Goal: Book appointment/travel/reservation

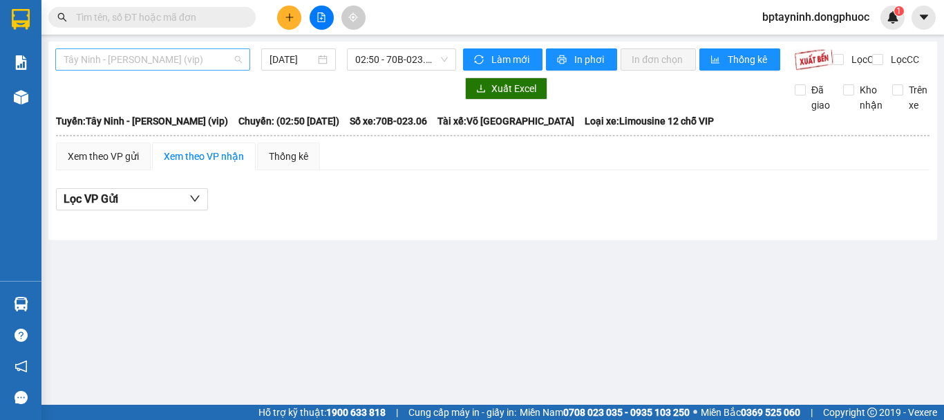
click at [189, 62] on span "Tây Ninh - [PERSON_NAME] (vip)" at bounding box center [153, 59] width 178 height 21
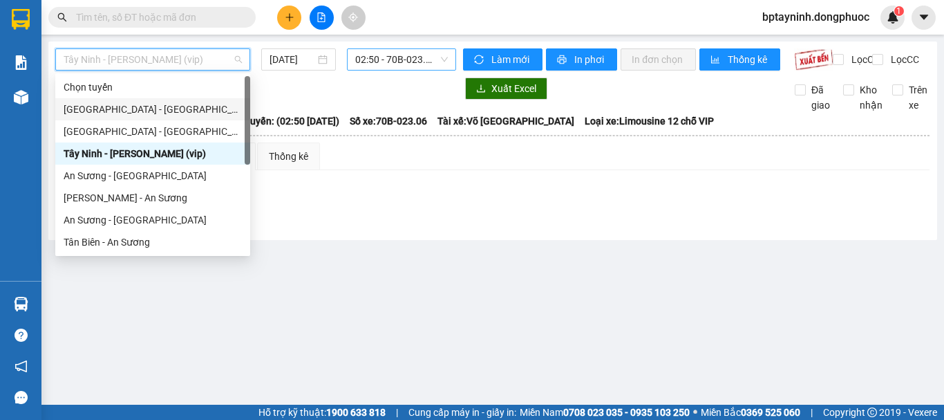
click at [385, 63] on span "02:50 - 70B-023.06" at bounding box center [401, 59] width 93 height 21
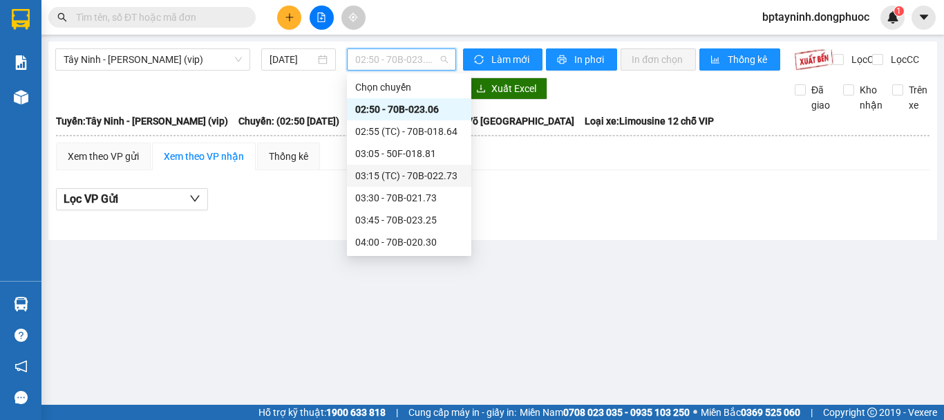
scroll to position [230, 0]
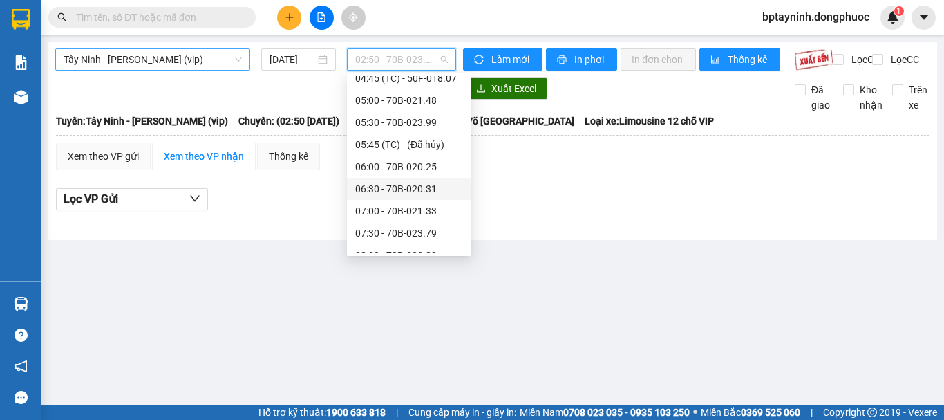
click at [180, 66] on span "Tây Ninh - [PERSON_NAME] (vip)" at bounding box center [153, 59] width 178 height 21
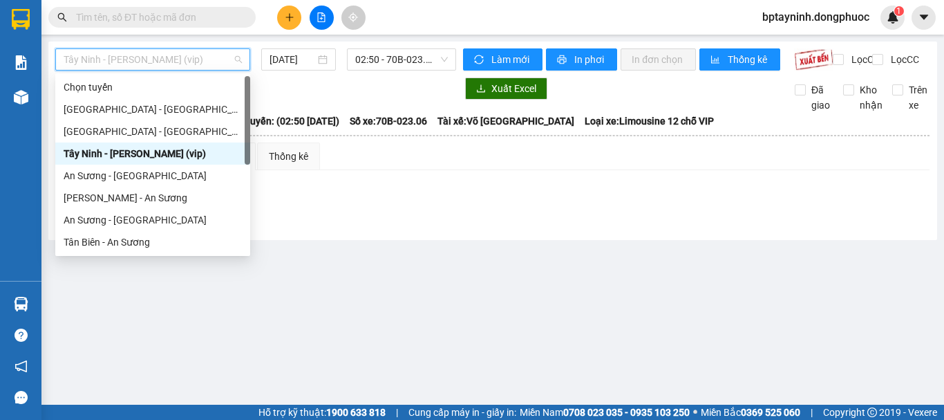
scroll to position [199, 0]
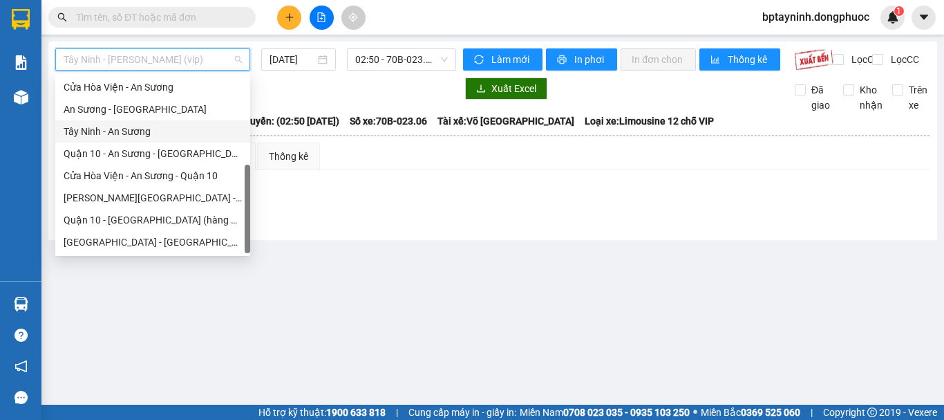
drag, startPoint x: 158, startPoint y: 132, endPoint x: 234, endPoint y: 89, distance: 87.3
click at [158, 133] on div "Tây Ninh - An Sương" at bounding box center [153, 131] width 178 height 15
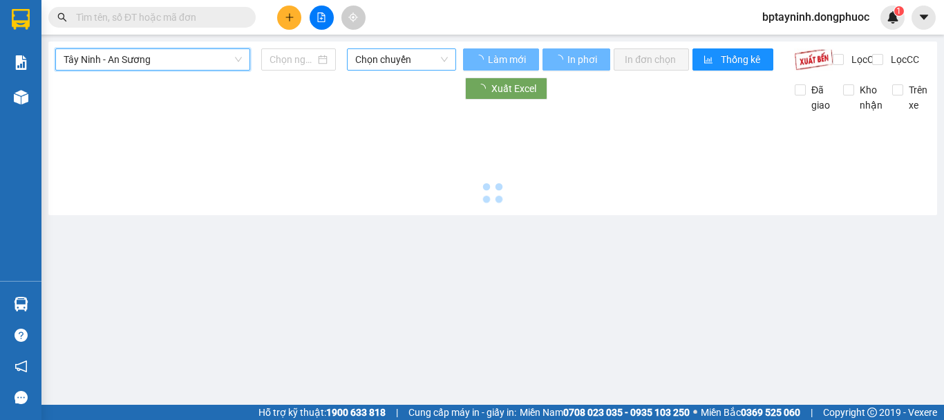
click at [393, 62] on span "Chọn chuyến" at bounding box center [401, 59] width 93 height 21
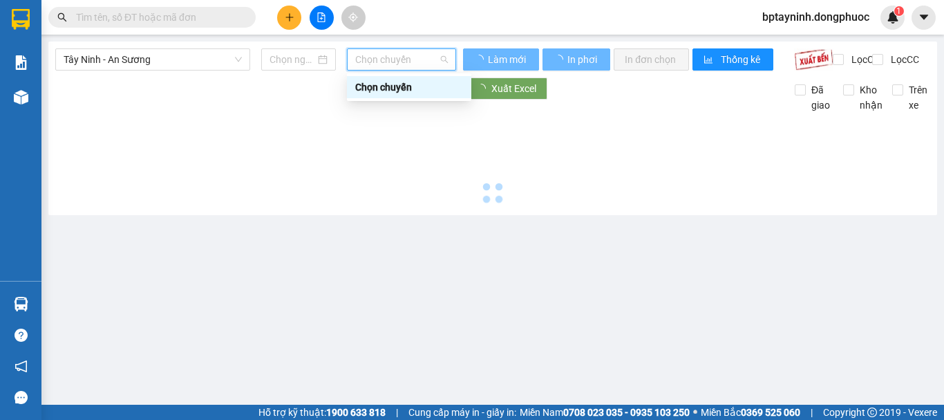
type input "[DATE]"
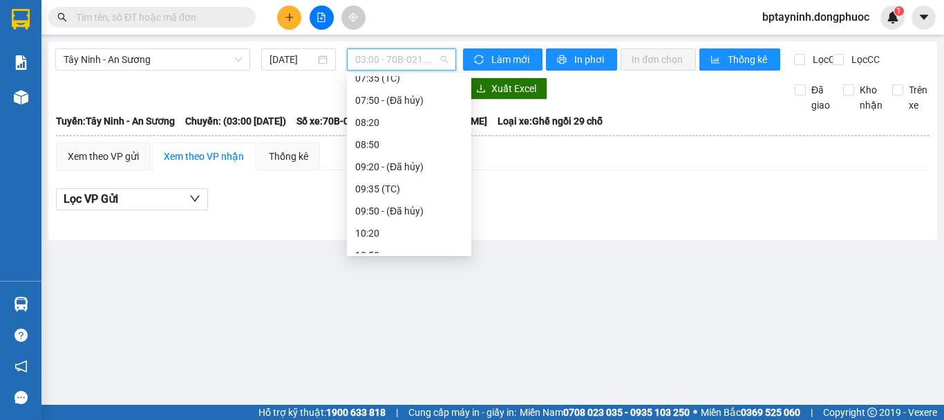
scroll to position [115, 0]
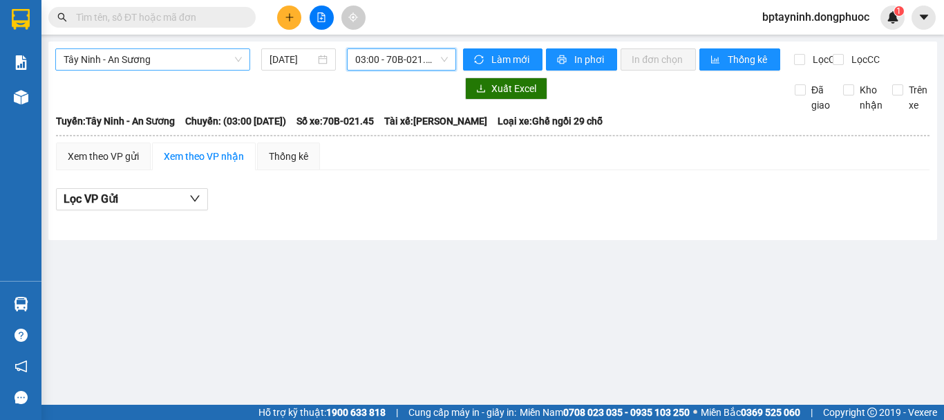
drag, startPoint x: 183, startPoint y: 47, endPoint x: 189, endPoint y: 66, distance: 20.3
click at [182, 55] on div "Tây Ninh - An Sương [DATE] 03:00 03:00 - 70B-021.45 Làm mới In phơi In đơn chọn…" at bounding box center [492, 140] width 889 height 198
click at [189, 68] on span "Tây Ninh - An Sương" at bounding box center [153, 59] width 178 height 21
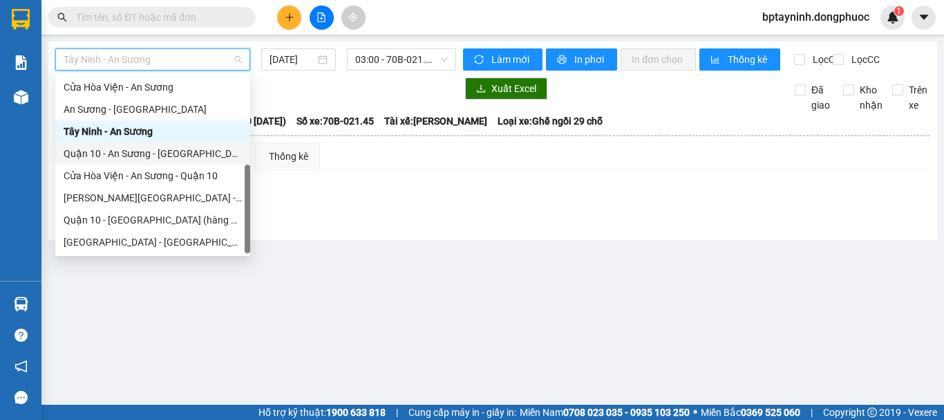
scroll to position [0, 0]
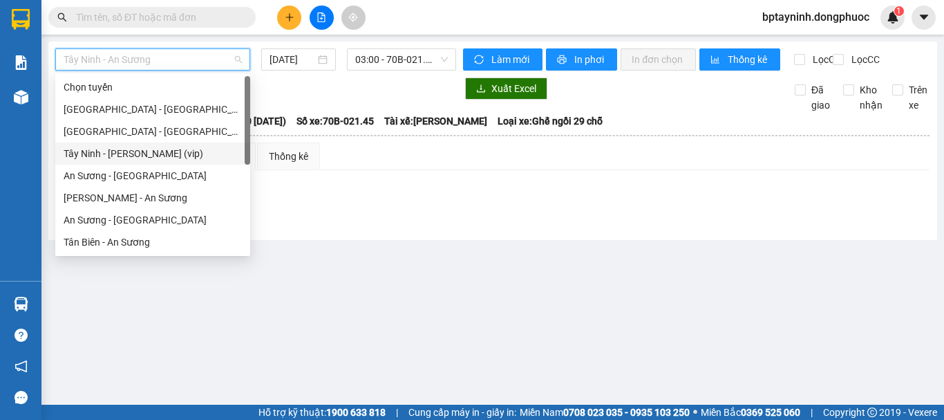
click at [196, 150] on div "Tây Ninh - [PERSON_NAME] (vip)" at bounding box center [153, 153] width 178 height 15
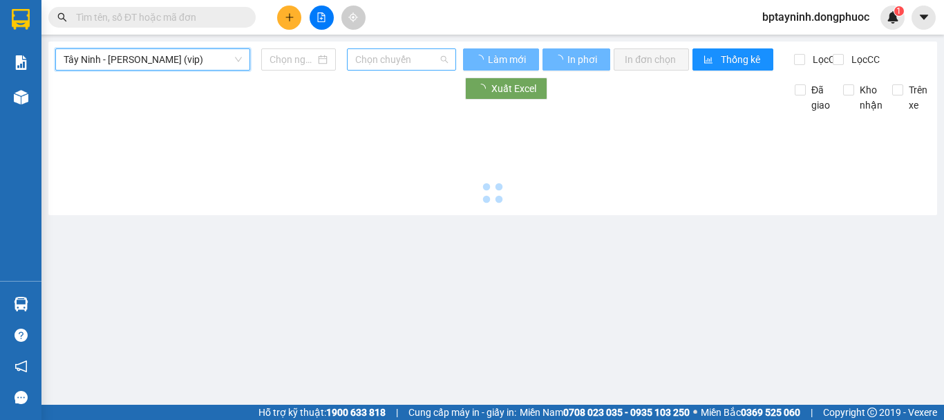
click at [382, 66] on span "Chọn chuyến" at bounding box center [401, 59] width 93 height 21
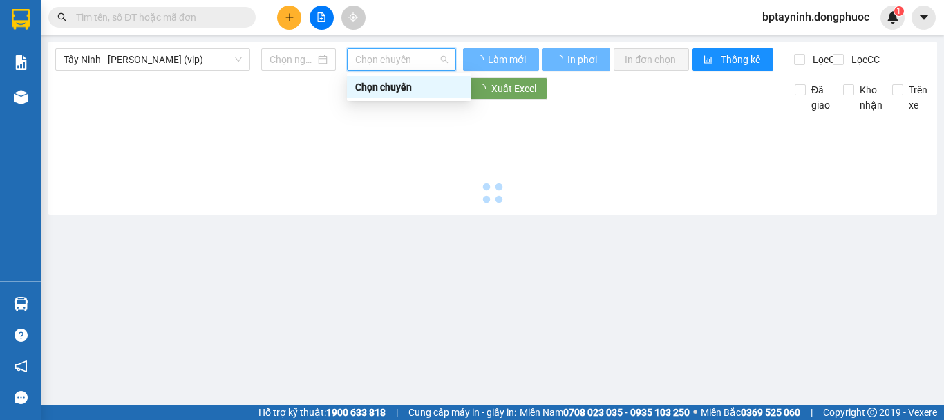
type input "[DATE]"
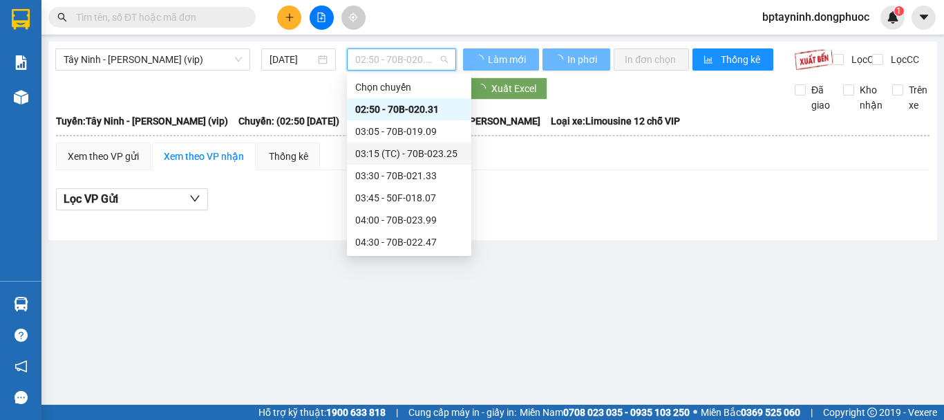
scroll to position [230, 0]
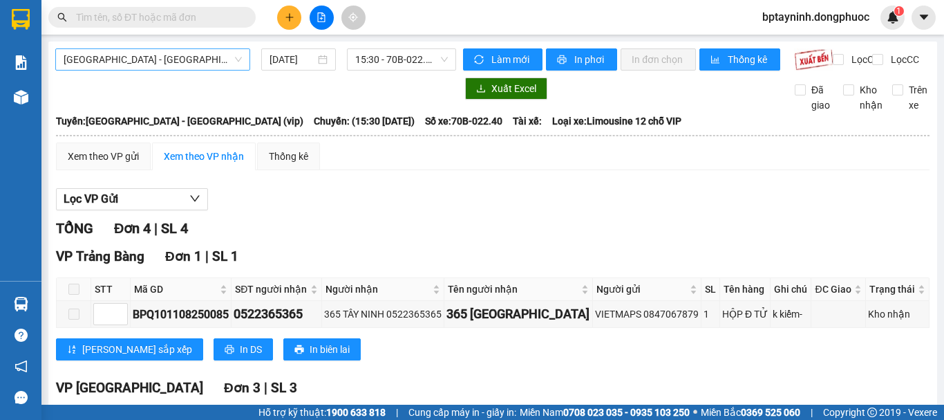
click at [151, 66] on span "[GEOGRAPHIC_DATA] - [GEOGRAPHIC_DATA] (vip)" at bounding box center [153, 59] width 178 height 21
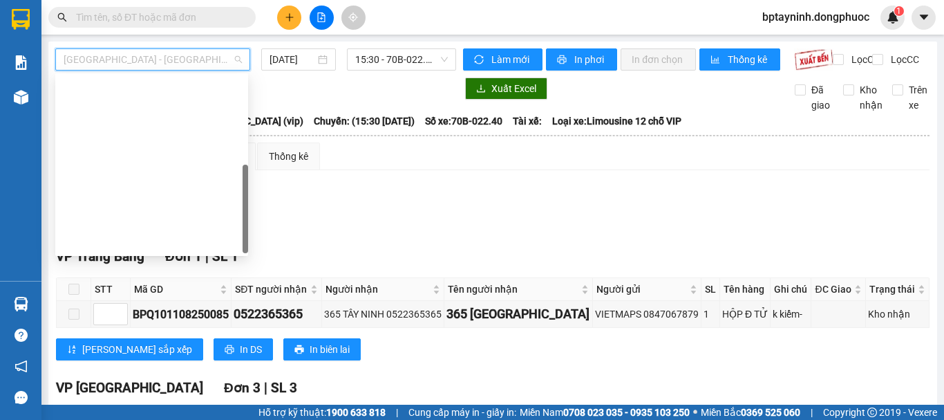
scroll to position [199, 0]
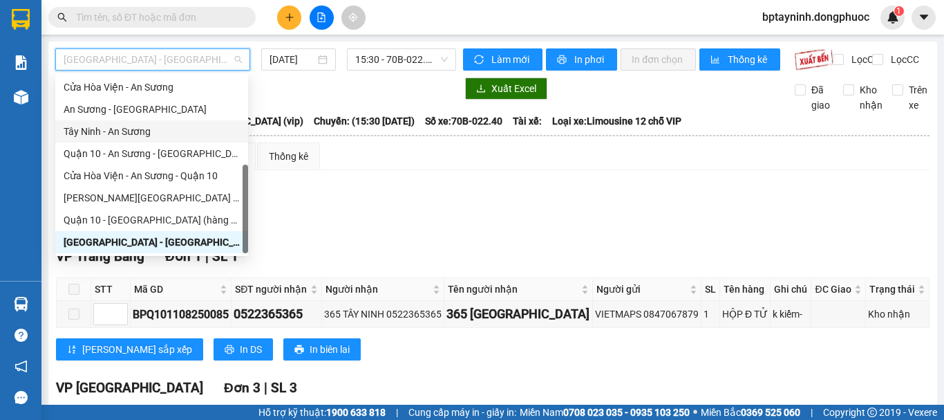
click at [149, 139] on div "Tây Ninh - An Sương" at bounding box center [151, 131] width 193 height 22
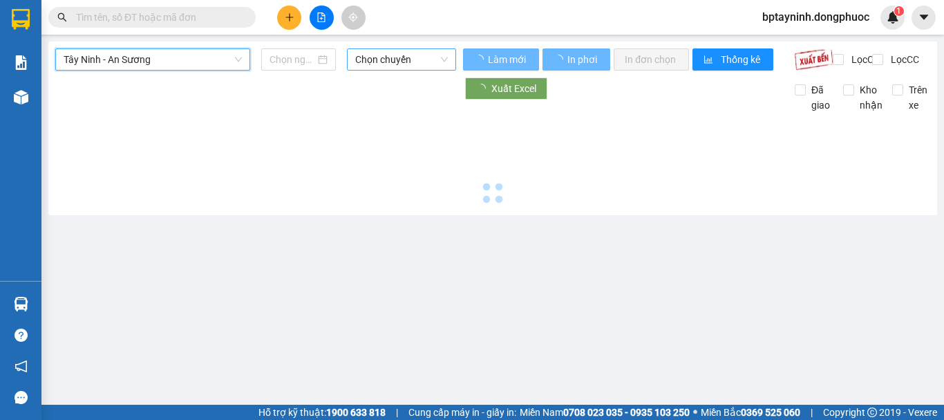
click at [413, 60] on span "Chọn chuyến" at bounding box center [401, 59] width 93 height 21
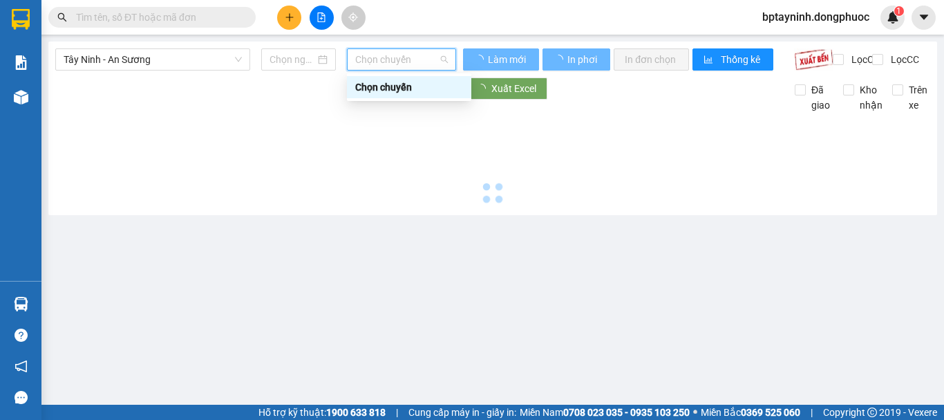
type input "[DATE]"
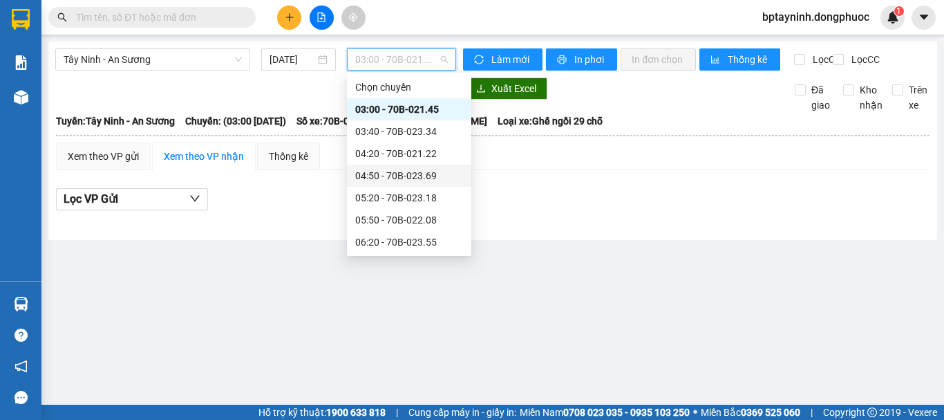
scroll to position [115, 0]
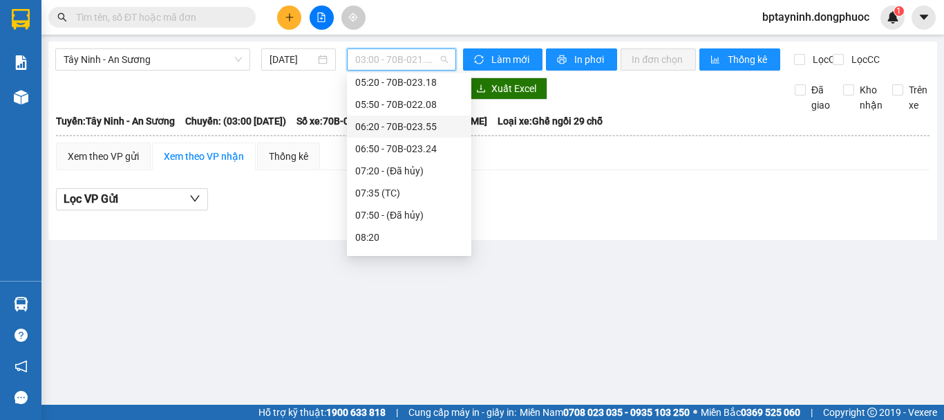
drag, startPoint x: 429, startPoint y: 127, endPoint x: 292, endPoint y: 245, distance: 180.9
click at [292, 240] on div "Tây Ninh - An Sương 12/08/2025 03:00 - 70B-021.45 Làm mới In phơi In đơn chọn T…" at bounding box center [492, 140] width 889 height 198
